Goal: Information Seeking & Learning: Check status

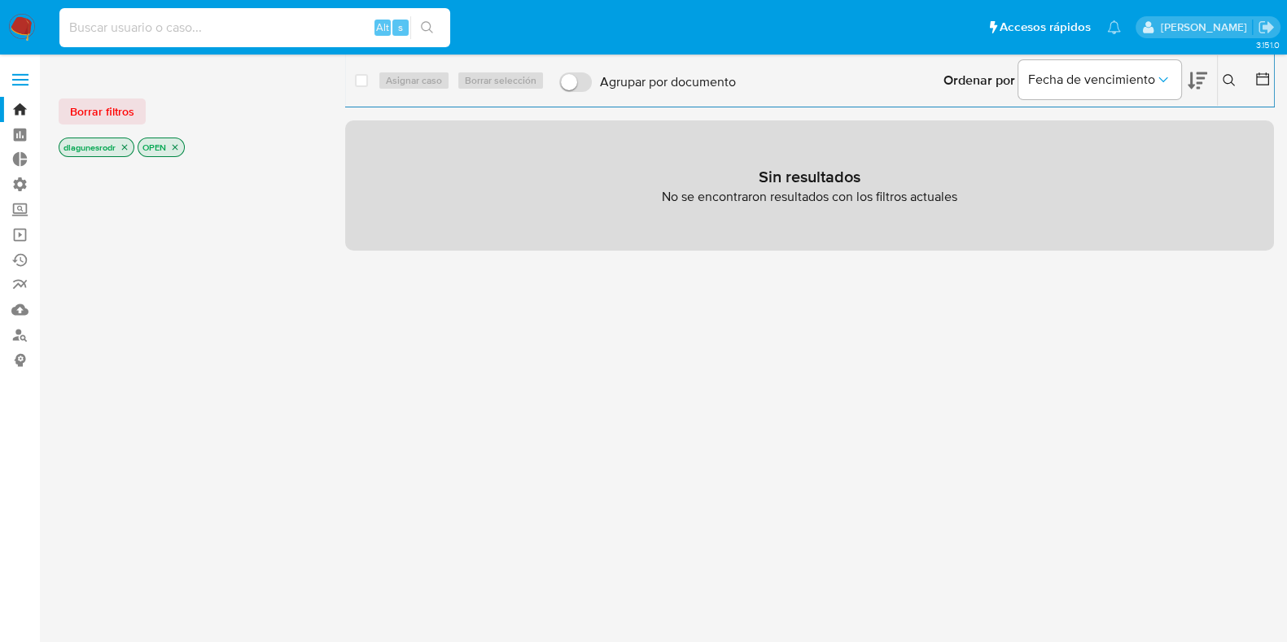
click at [166, 29] on input at bounding box center [254, 27] width 391 height 21
type input "4"
type input "1932881440"
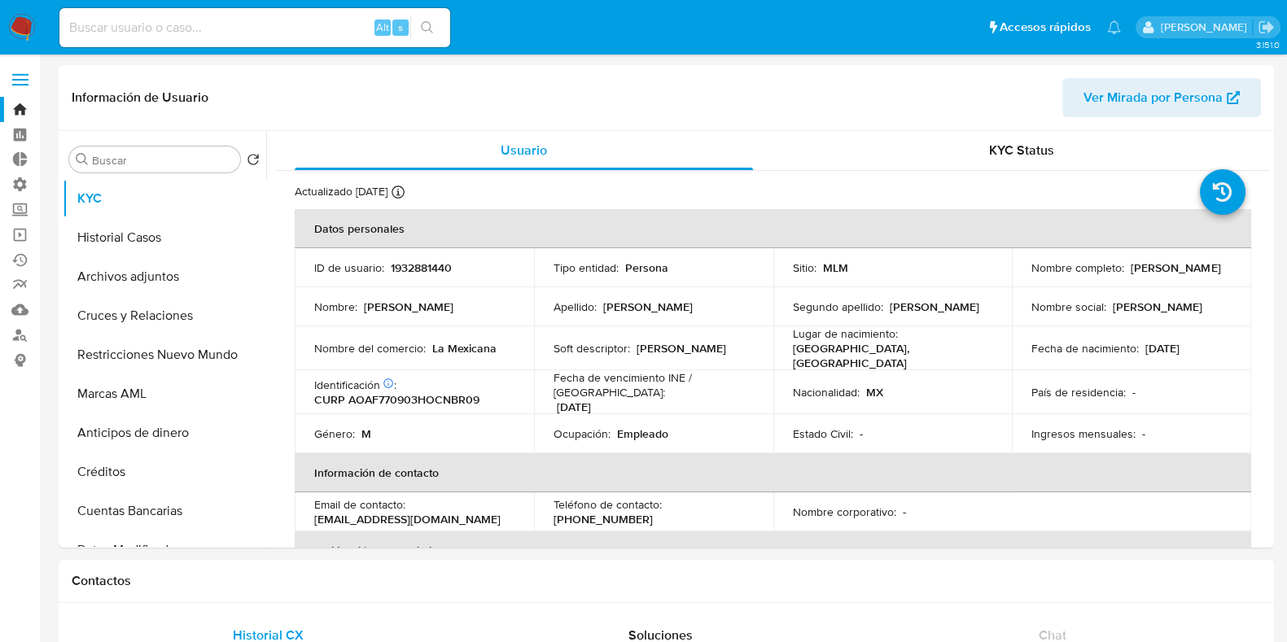
select select "10"
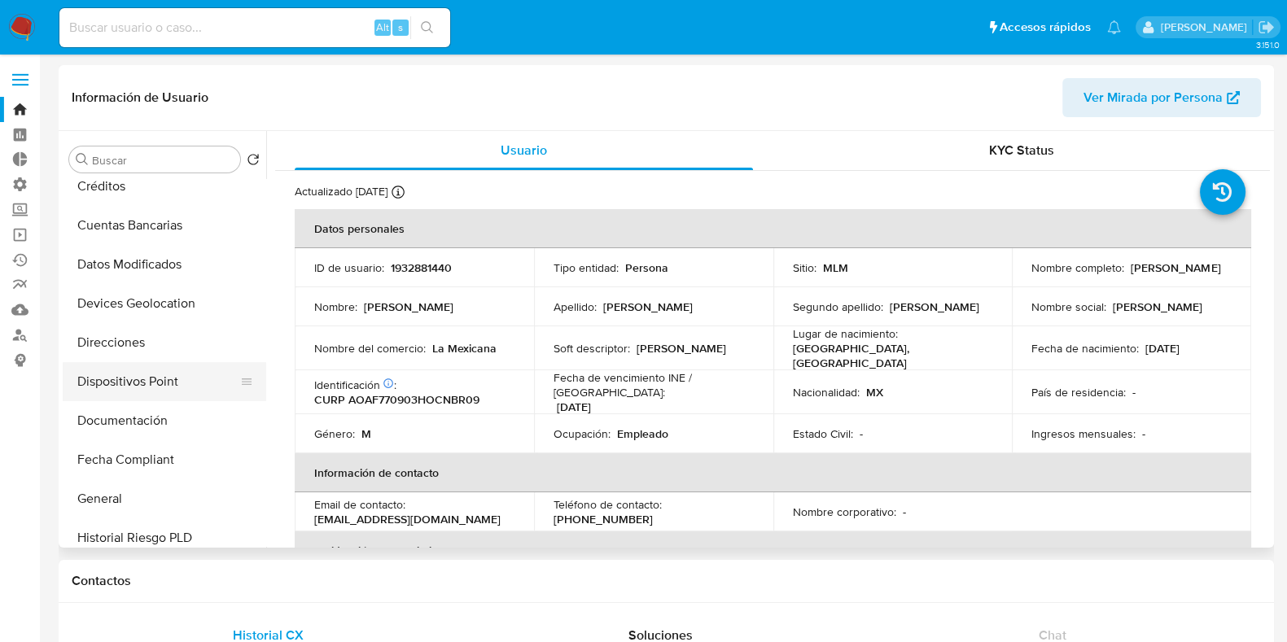
scroll to position [305, 0]
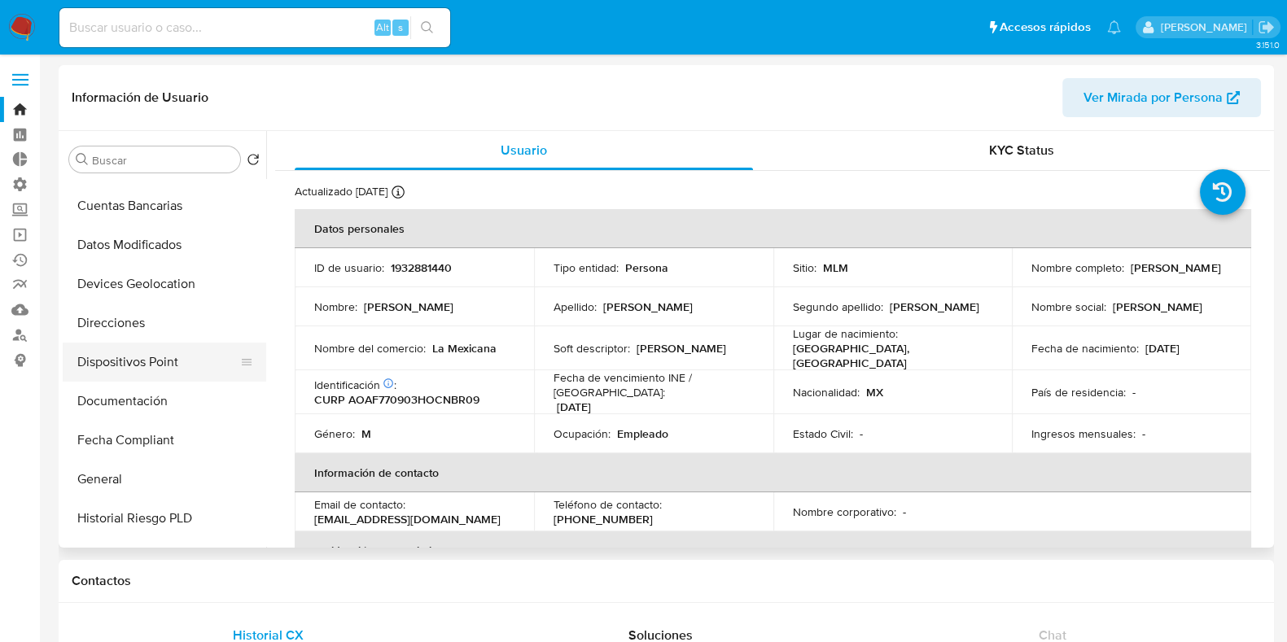
click at [155, 372] on button "Dispositivos Point" at bounding box center [158, 362] width 190 height 39
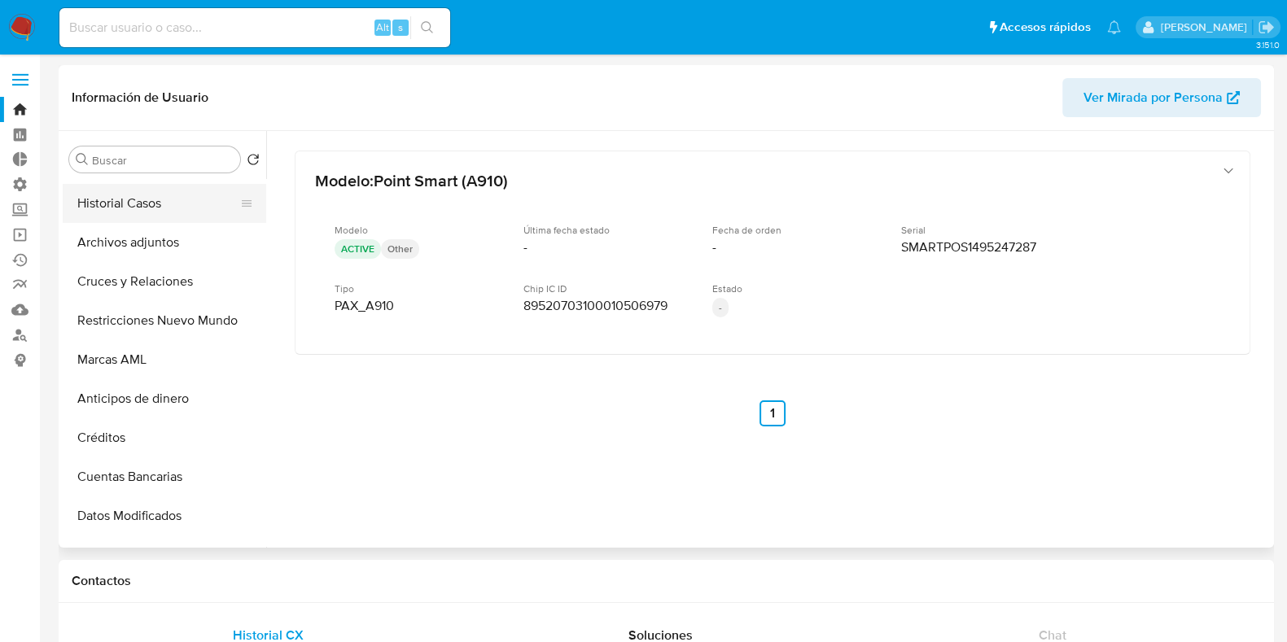
scroll to position [0, 0]
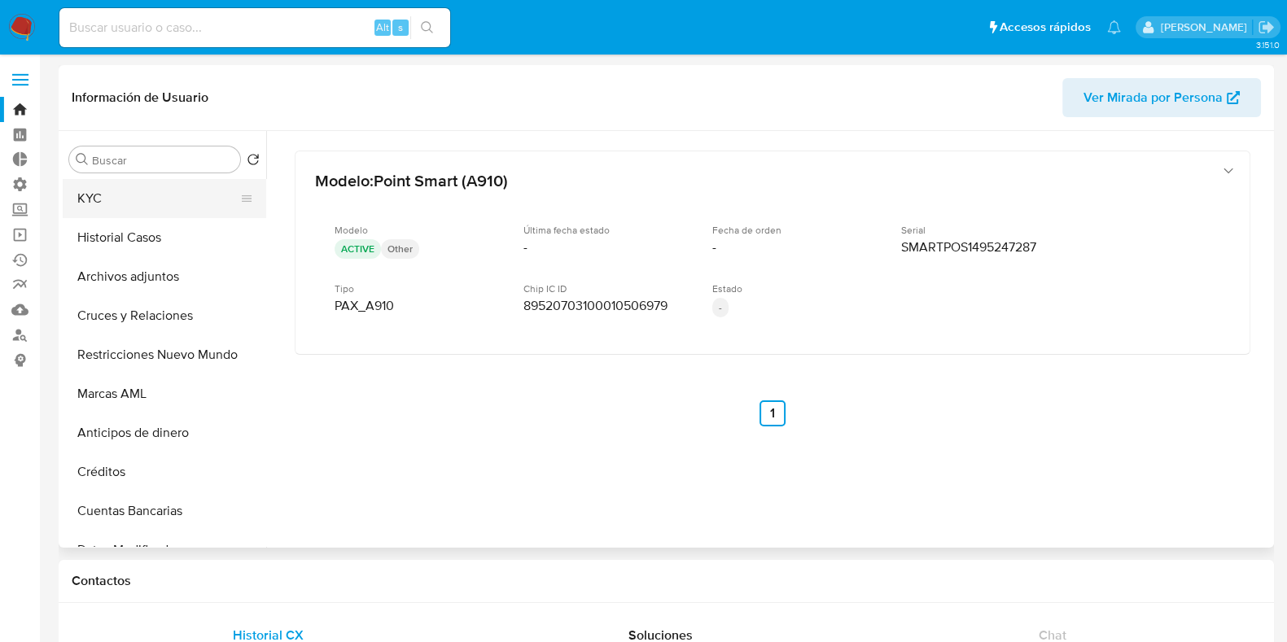
click at [108, 206] on button "KYC" at bounding box center [158, 198] width 190 height 39
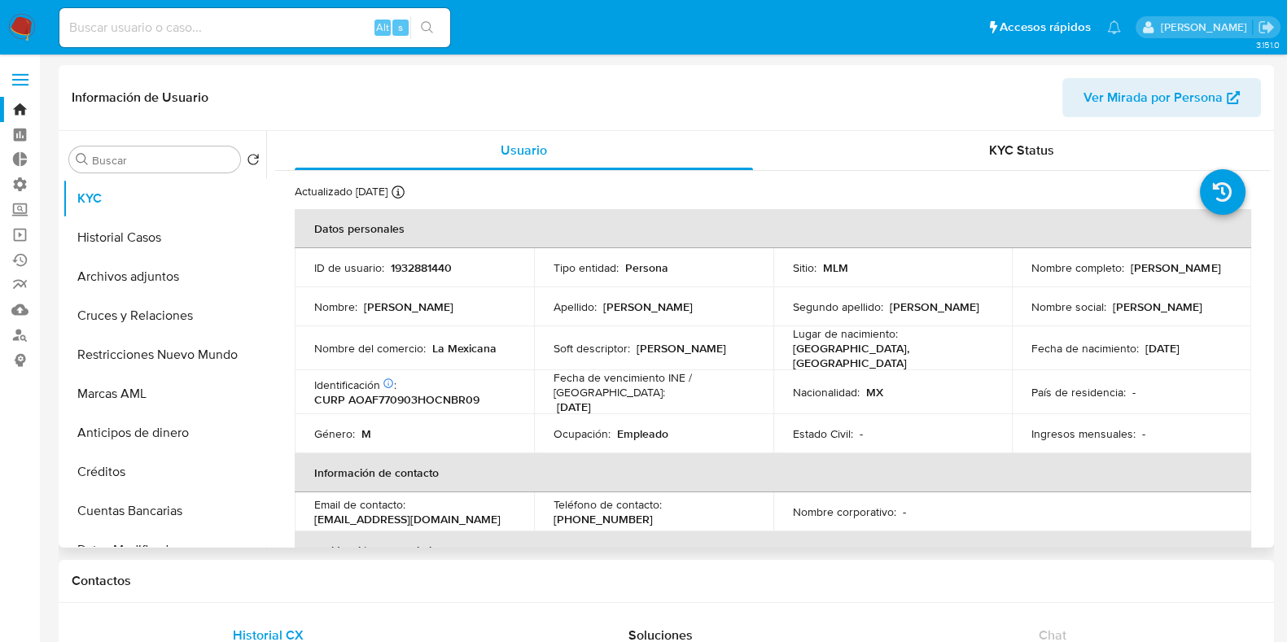
click at [418, 265] on p "1932881440" at bounding box center [421, 267] width 61 height 15
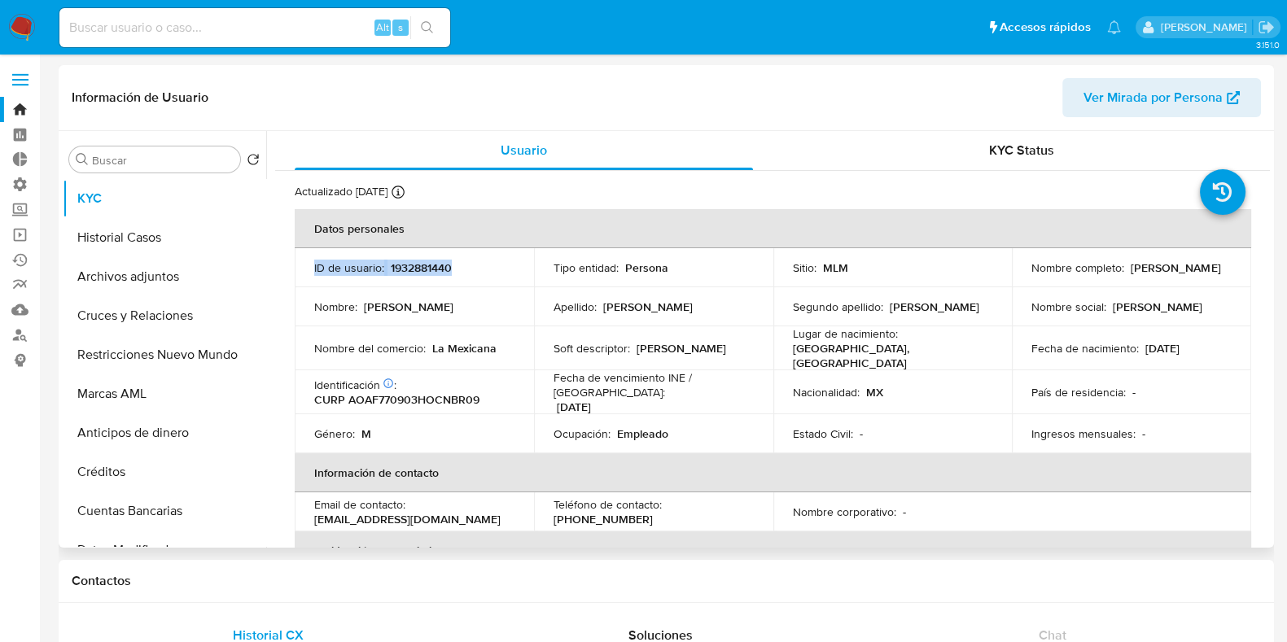
click at [475, 266] on div "ID de usuario : 1932881440" at bounding box center [414, 267] width 200 height 15
click at [440, 265] on p "1932881440" at bounding box center [421, 267] width 61 height 15
copy p "1932881440"
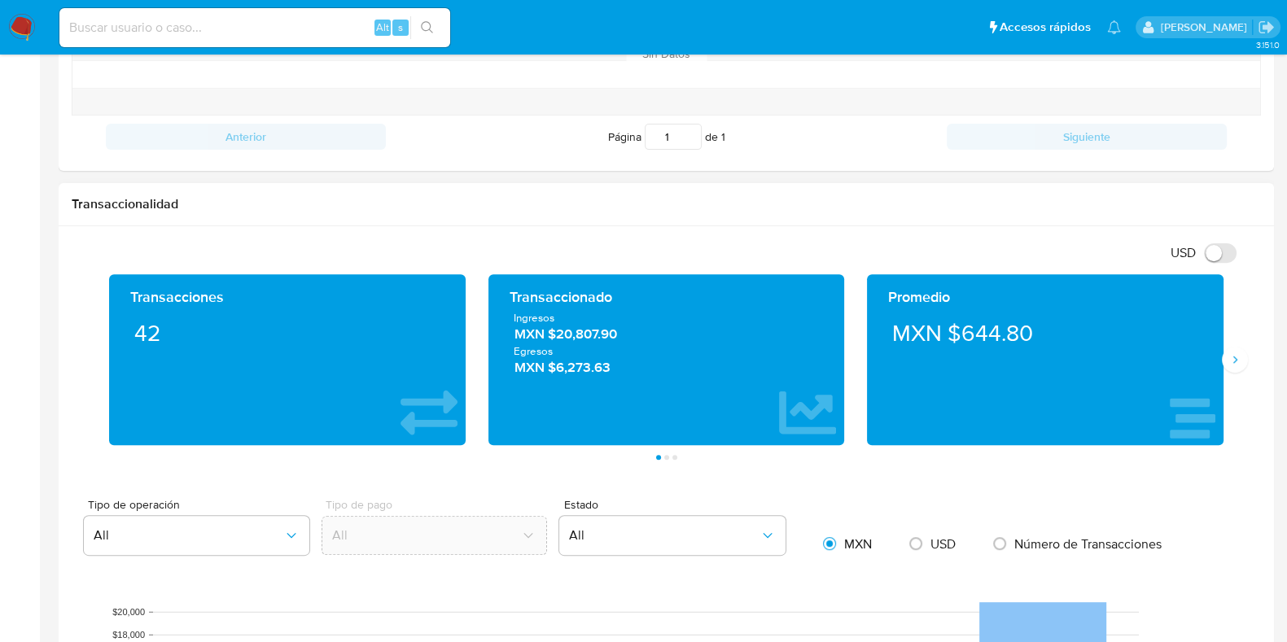
scroll to position [711, 0]
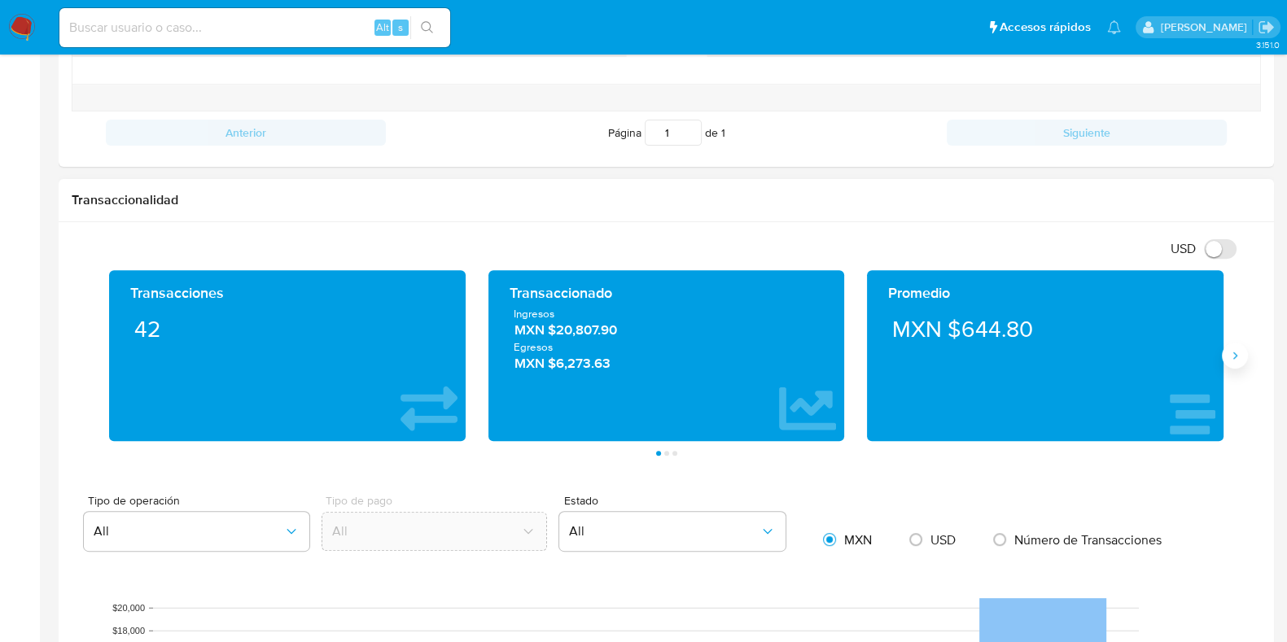
click at [1241, 352] on button "Siguiente" at bounding box center [1235, 356] width 26 height 26
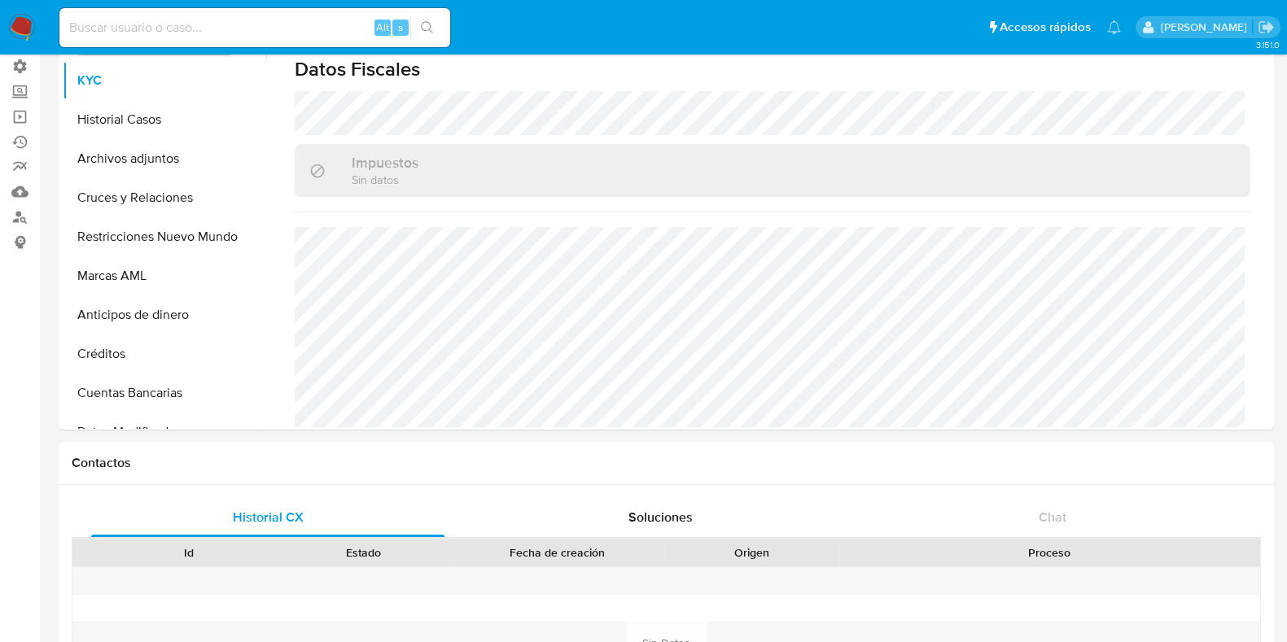
scroll to position [0, 0]
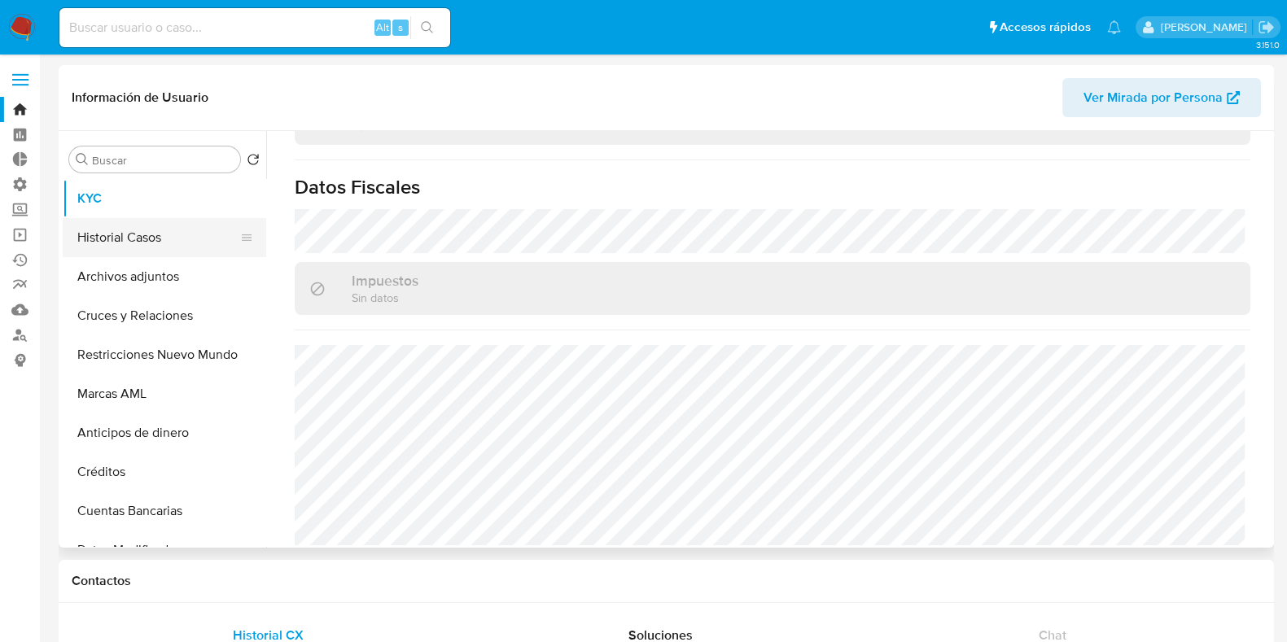
click at [142, 244] on button "Historial Casos" at bounding box center [158, 237] width 190 height 39
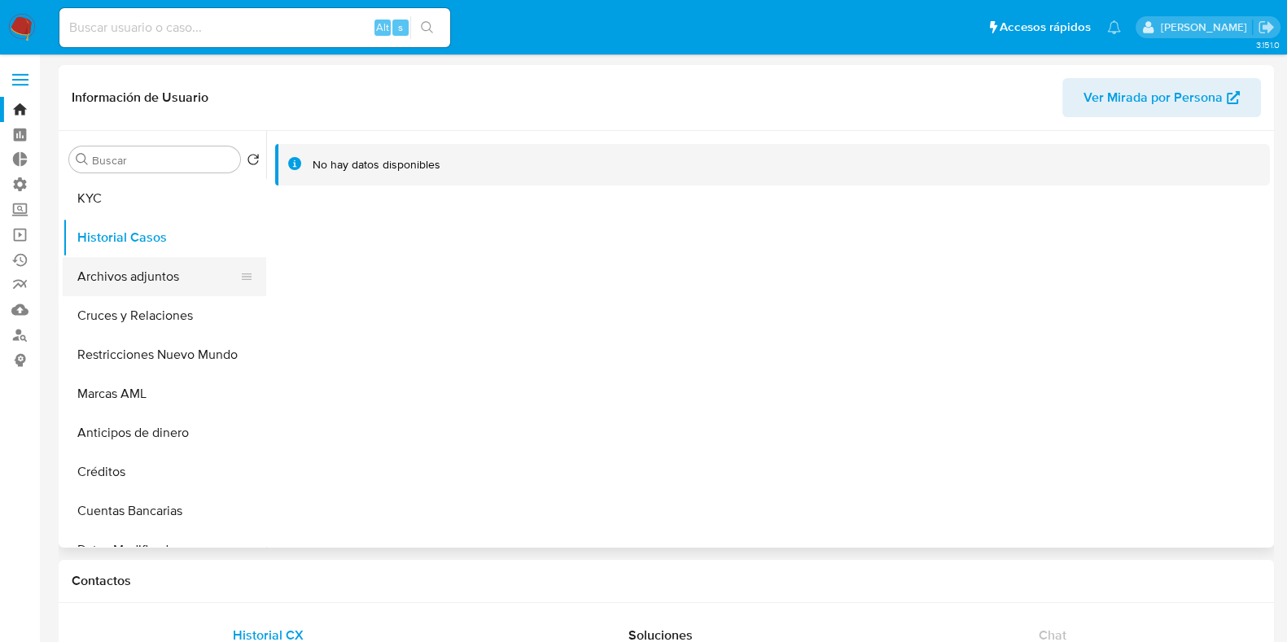
click at [138, 282] on button "Archivos adjuntos" at bounding box center [158, 276] width 190 height 39
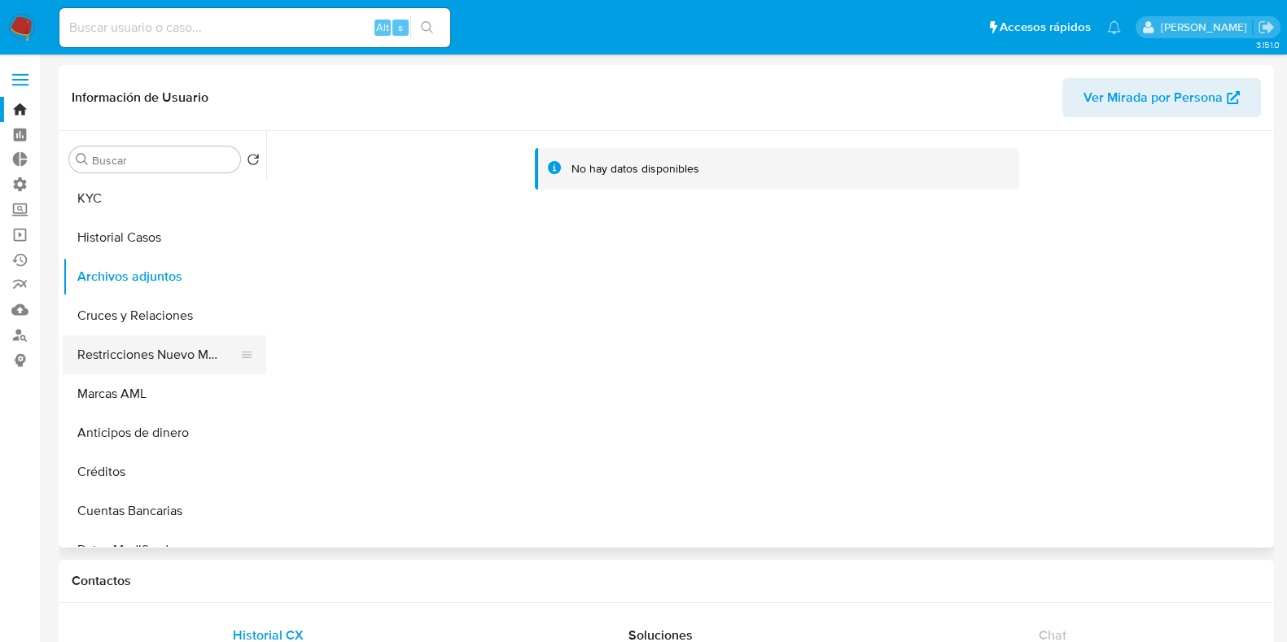
click at [156, 361] on button "Restricciones Nuevo Mundo" at bounding box center [158, 354] width 190 height 39
